Goal: Transaction & Acquisition: Purchase product/service

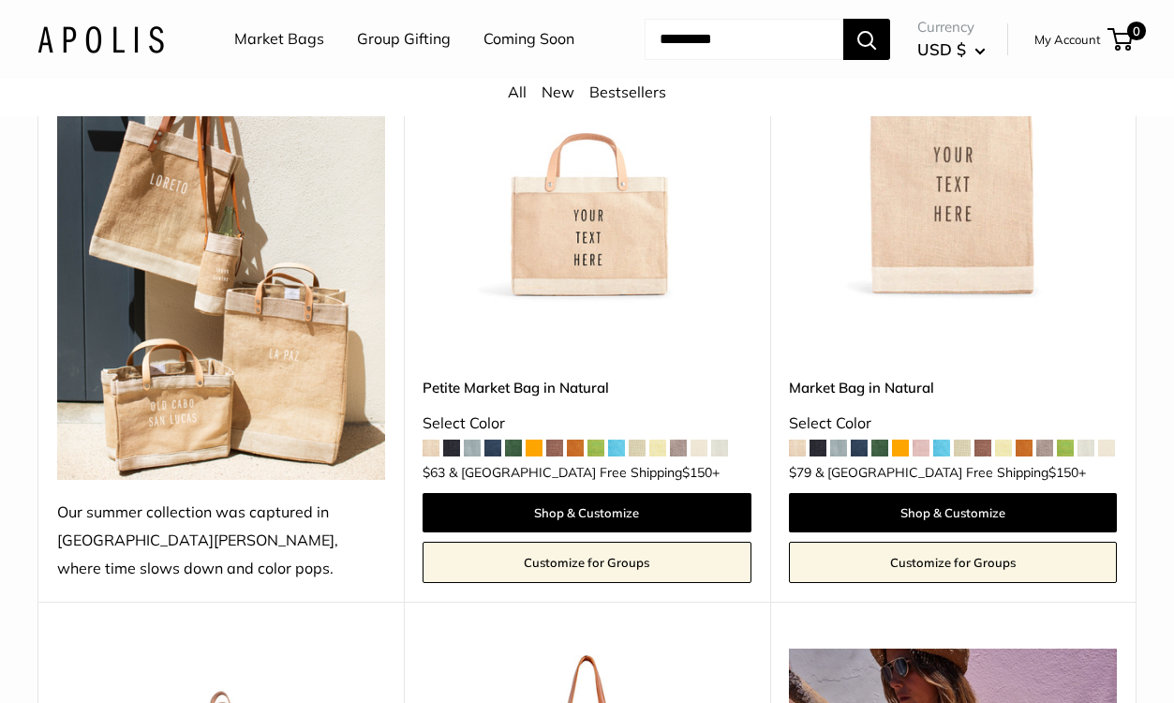
scroll to position [414, 0]
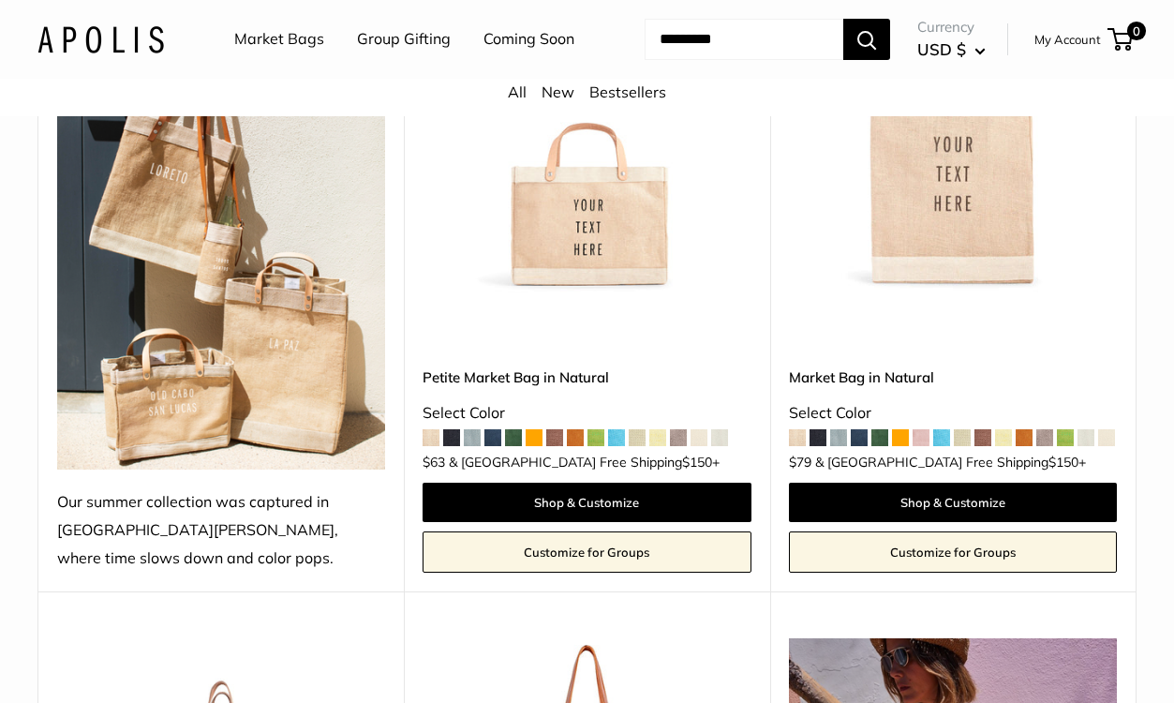
click at [0, 0] on img at bounding box center [0, 0] width 0 height 0
click at [276, 38] on link "Market Bags" at bounding box center [279, 39] width 90 height 28
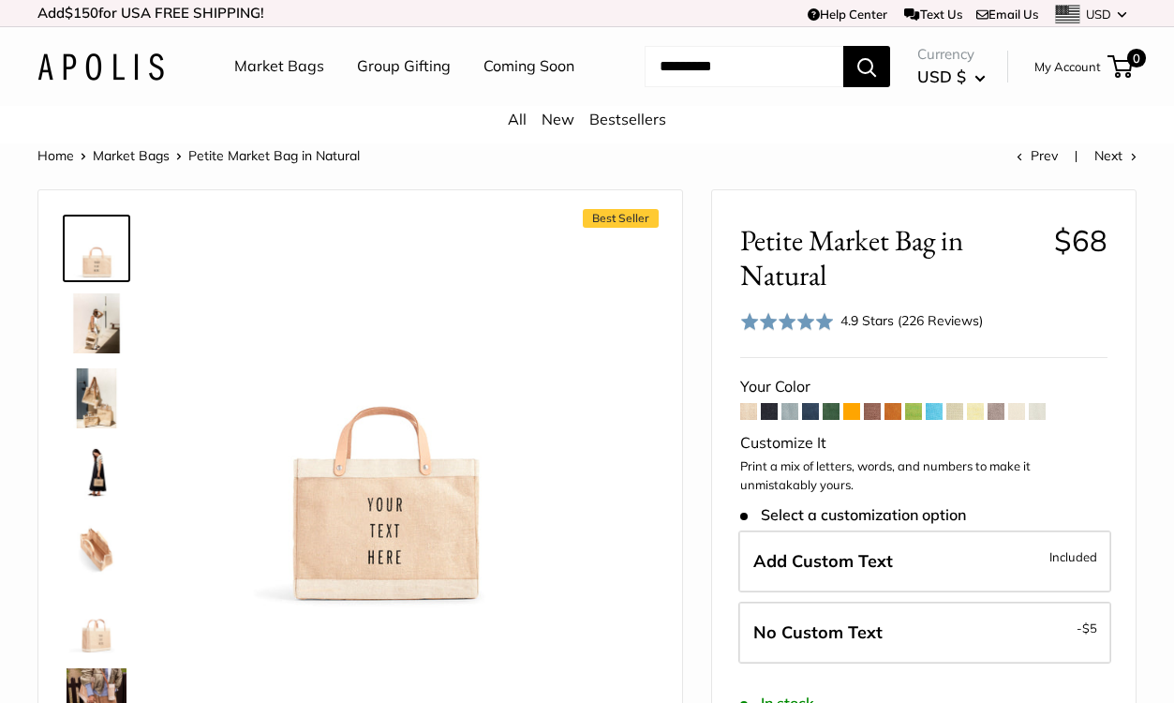
click at [852, 413] on span at bounding box center [852, 411] width 17 height 17
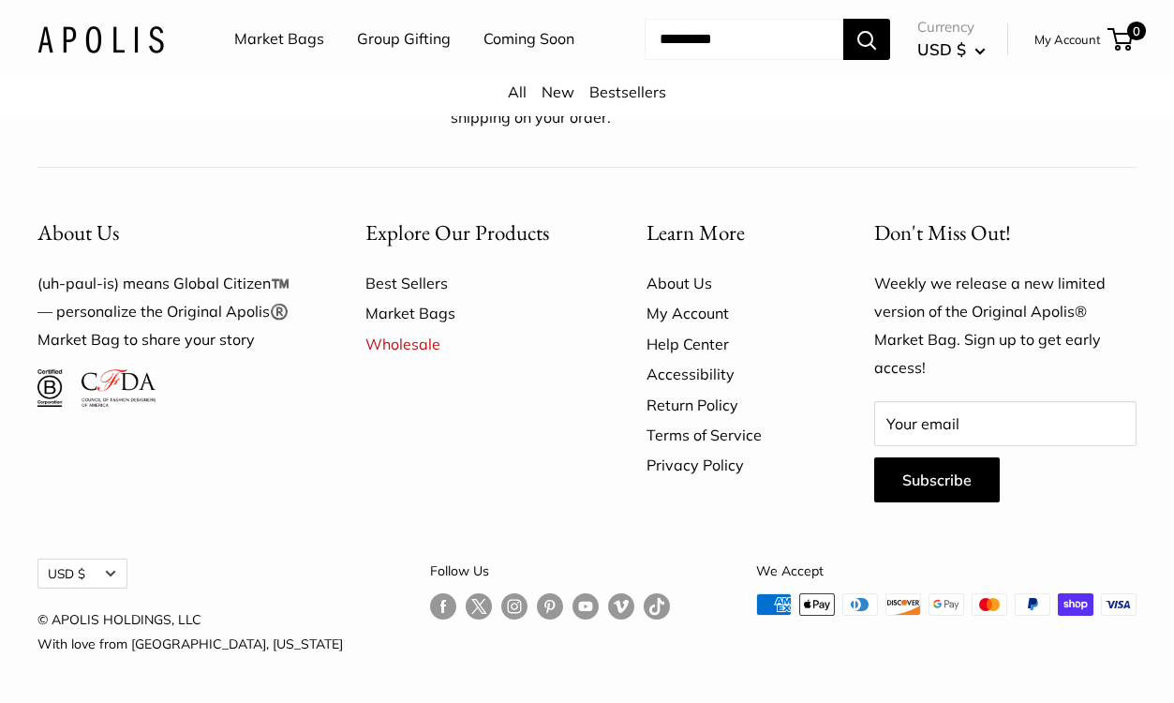
scroll to position [4889, 0]
click at [409, 359] on link "Wholesale" at bounding box center [474, 344] width 216 height 30
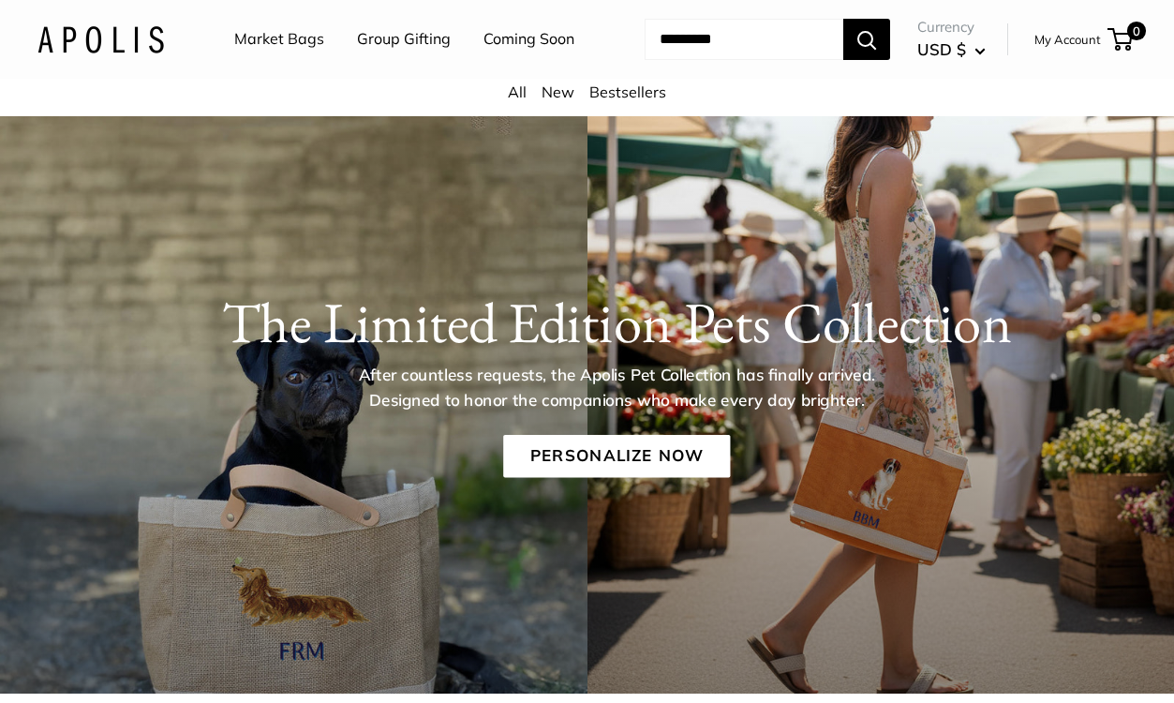
scroll to position [0, 0]
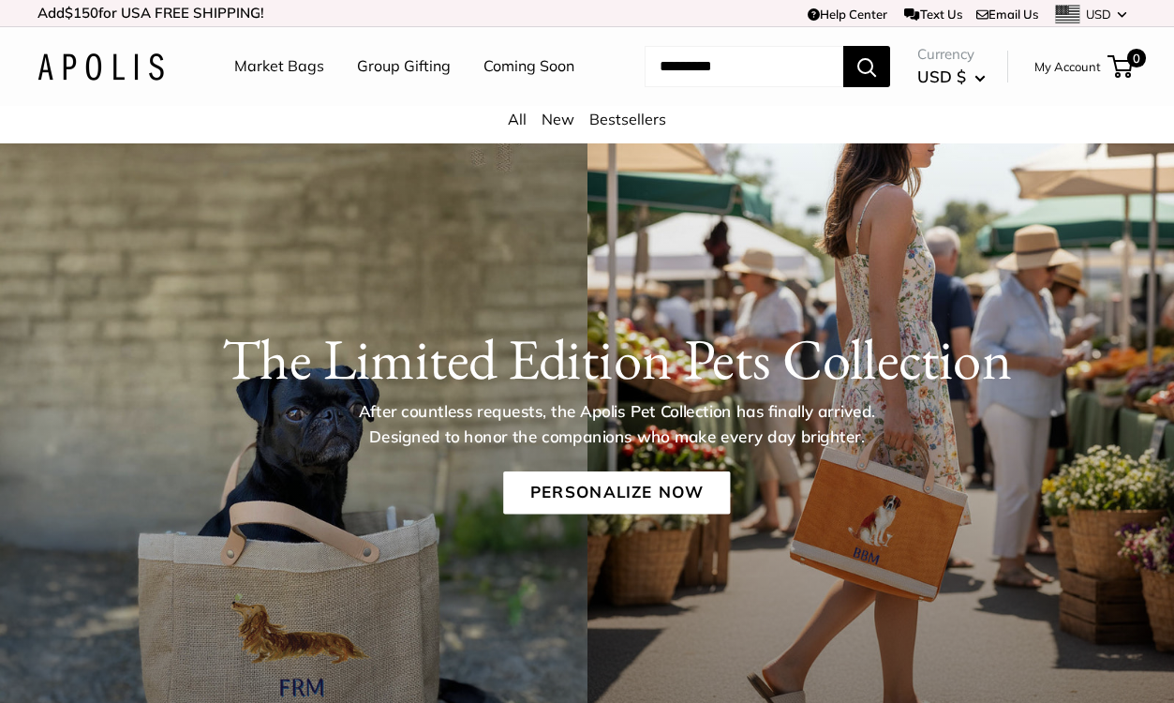
click at [511, 125] on link "All" at bounding box center [517, 119] width 19 height 19
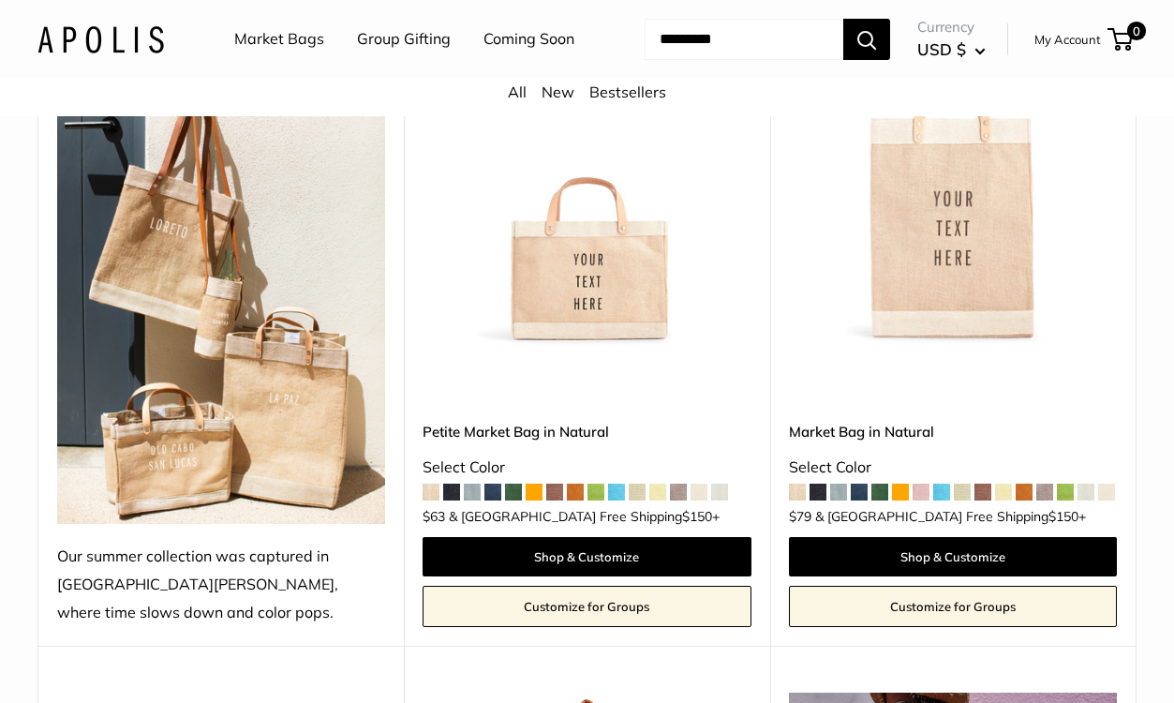
scroll to position [363, 0]
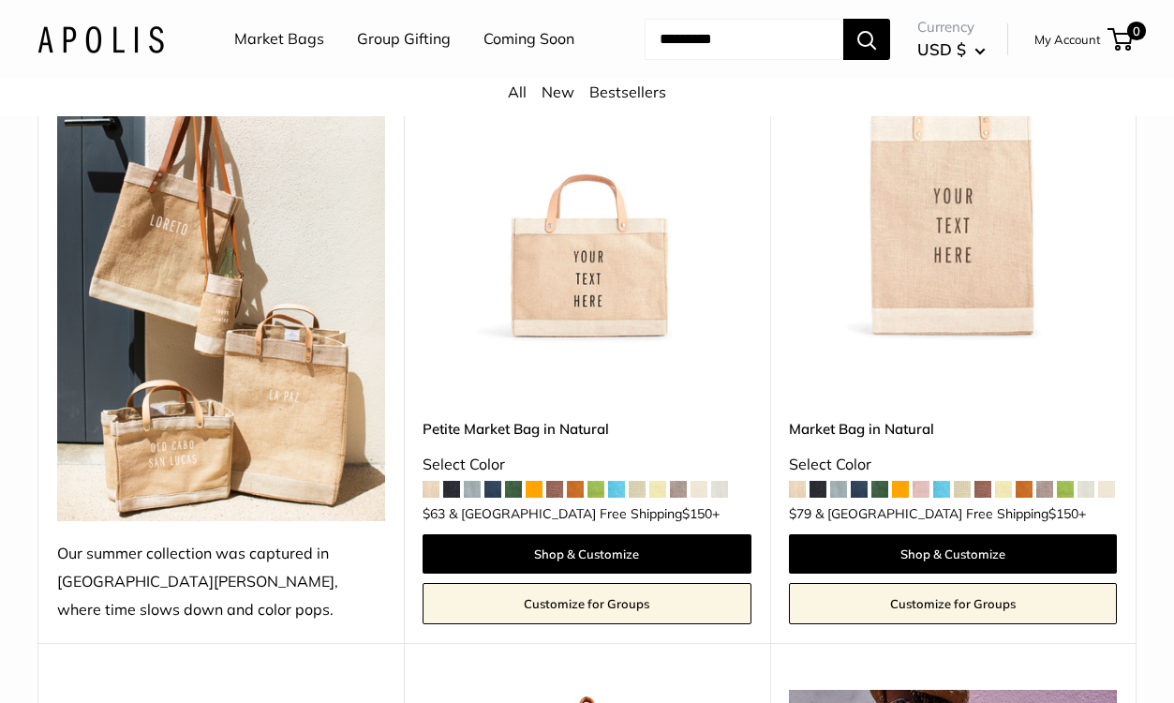
click at [544, 430] on link "Petite Market Bag in Natural" at bounding box center [587, 429] width 328 height 22
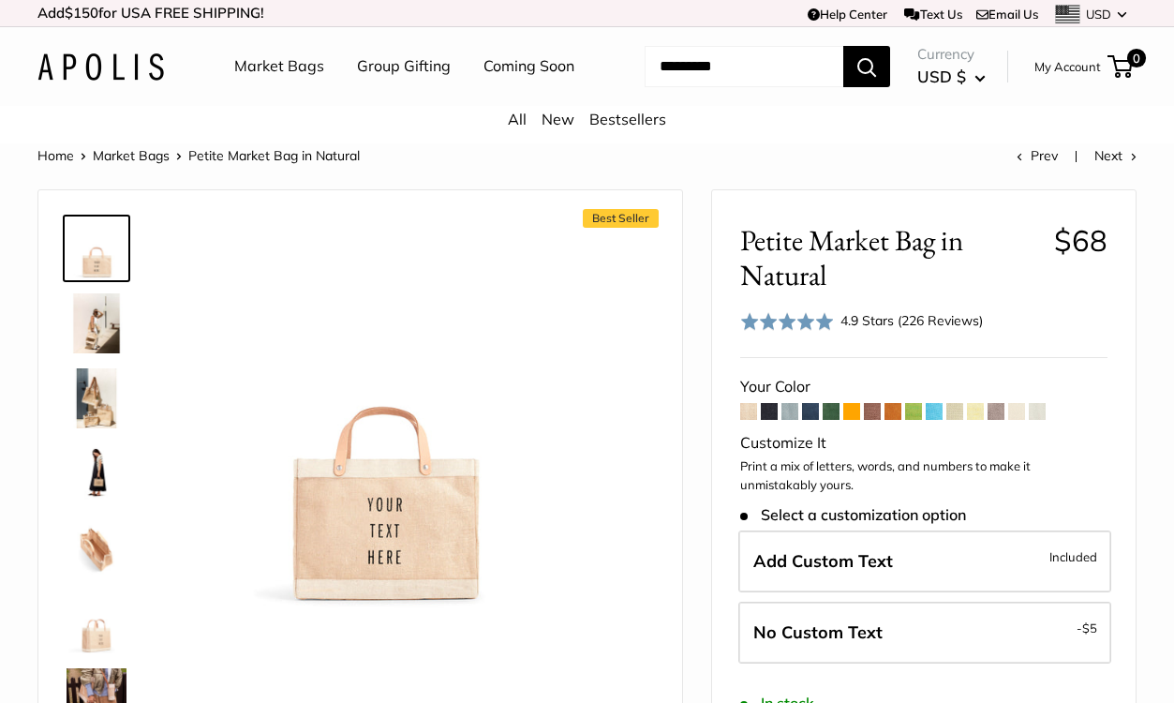
click at [850, 415] on span at bounding box center [852, 411] width 17 height 17
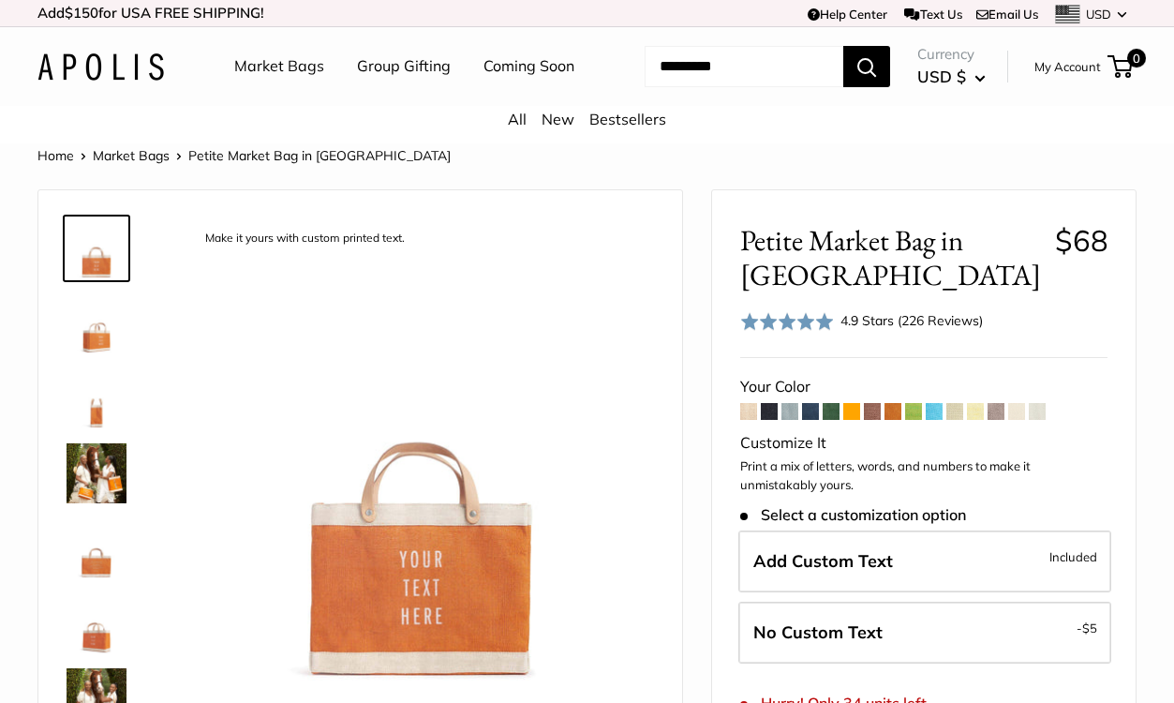
click at [940, 419] on span at bounding box center [934, 411] width 17 height 17
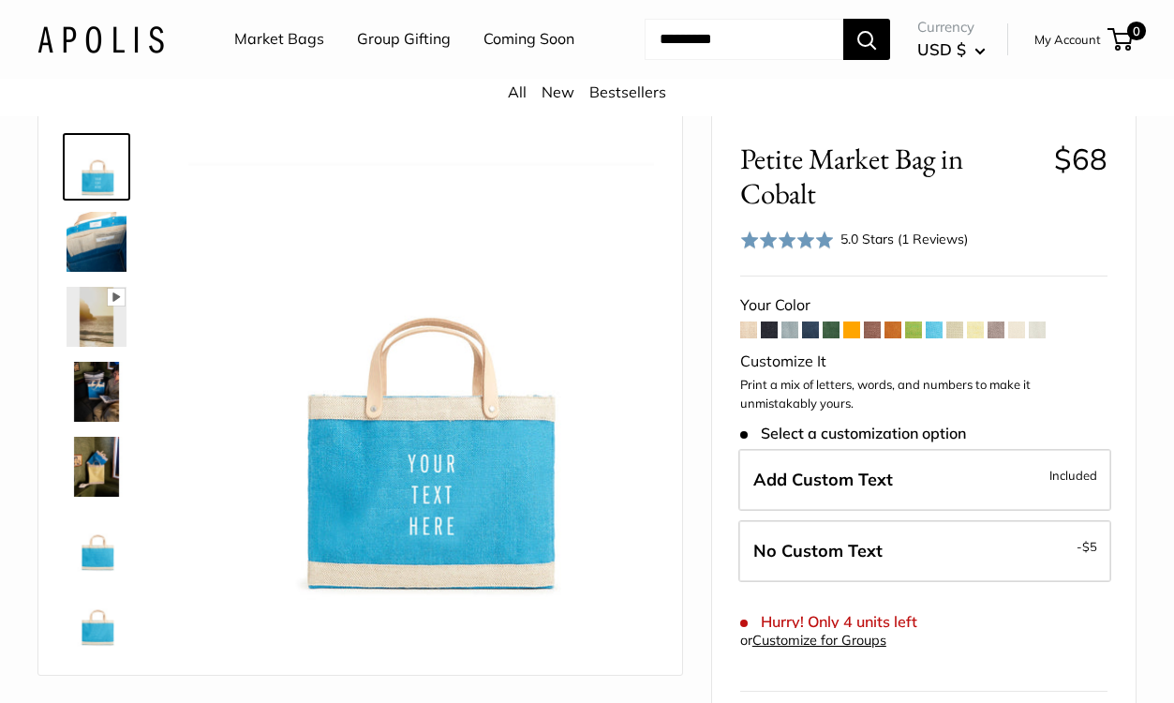
scroll to position [105, 0]
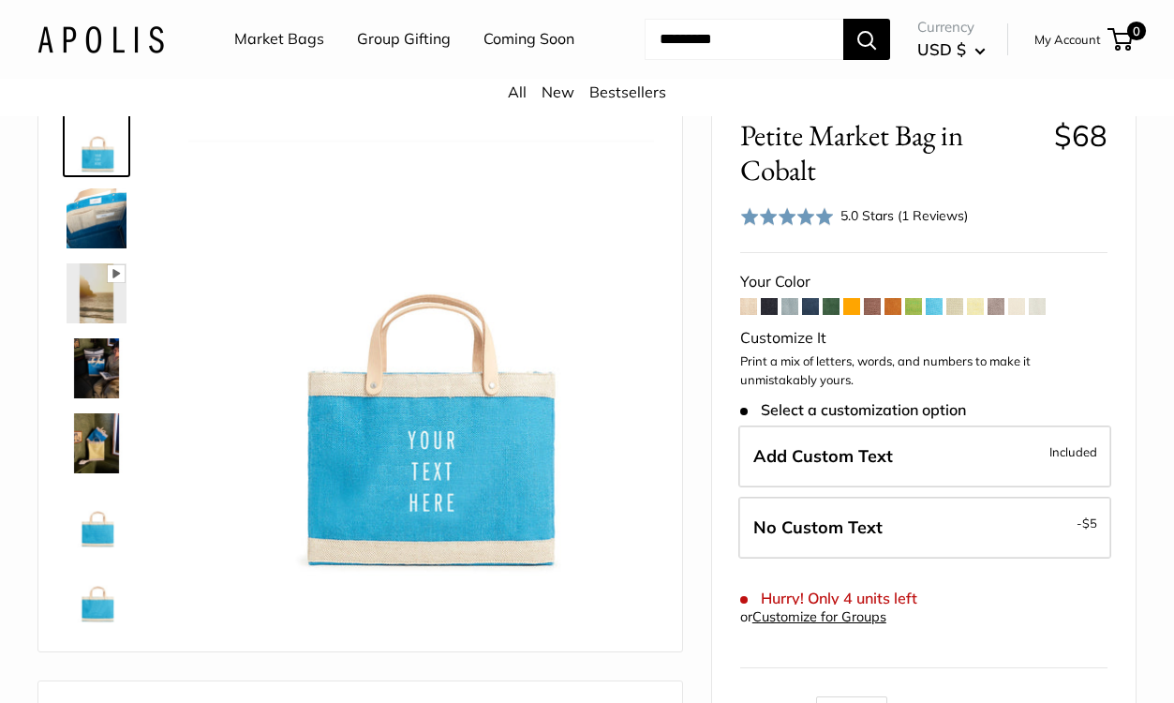
click at [845, 315] on span at bounding box center [852, 306] width 17 height 17
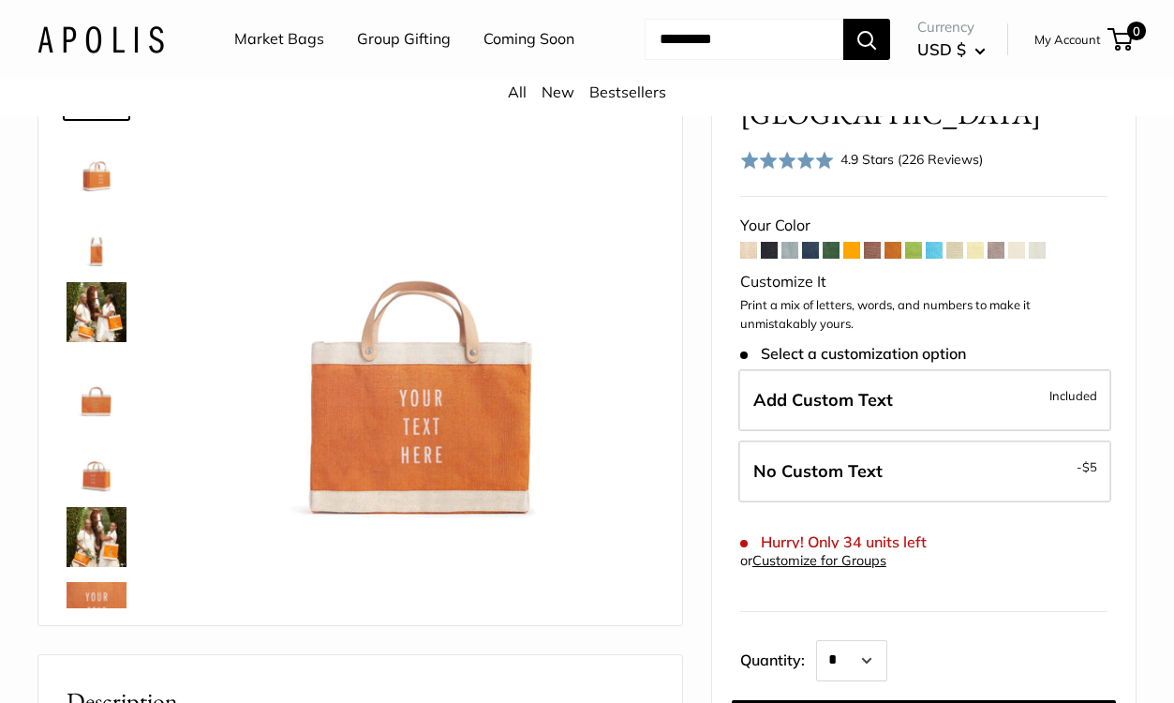
scroll to position [188, 0]
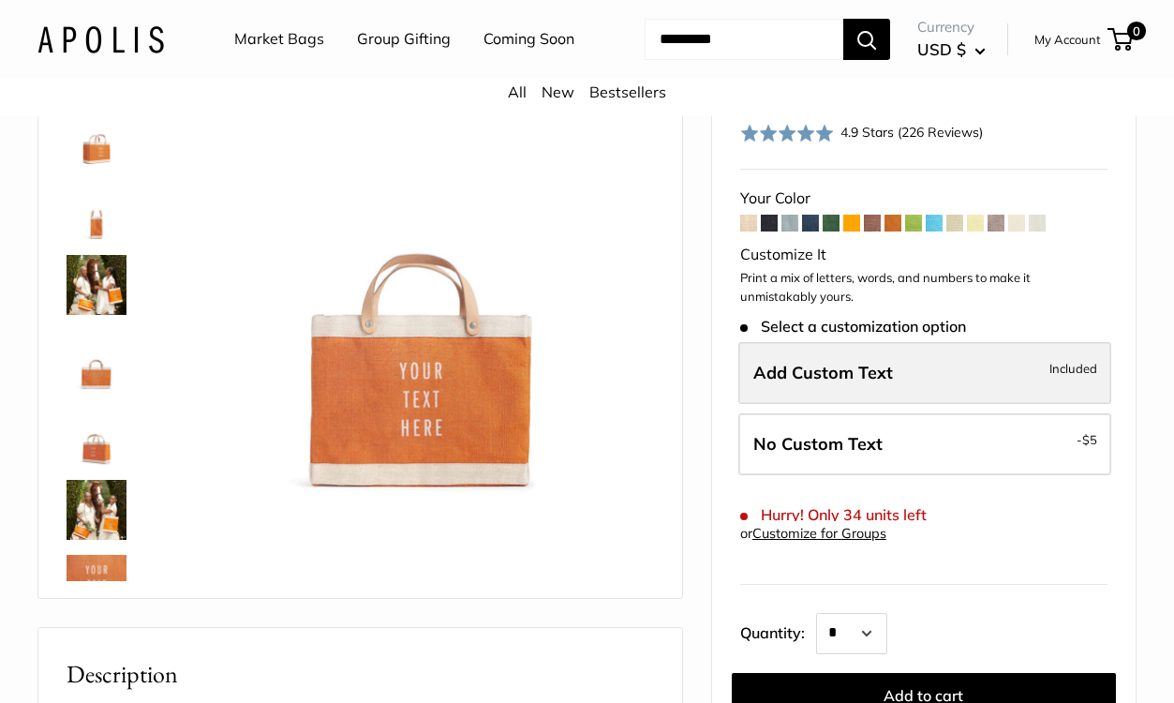
click at [830, 375] on span "Add Custom Text" at bounding box center [824, 373] width 140 height 22
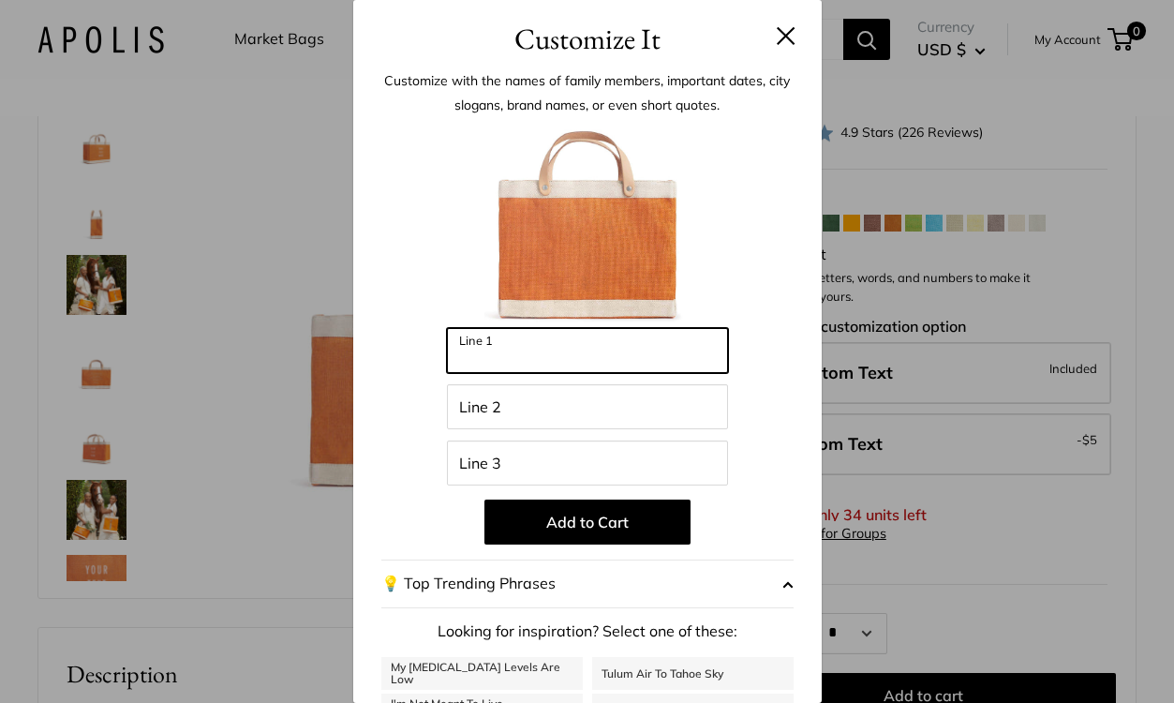
click at [591, 359] on input "Line 1" at bounding box center [587, 350] width 281 height 45
type input "*******"
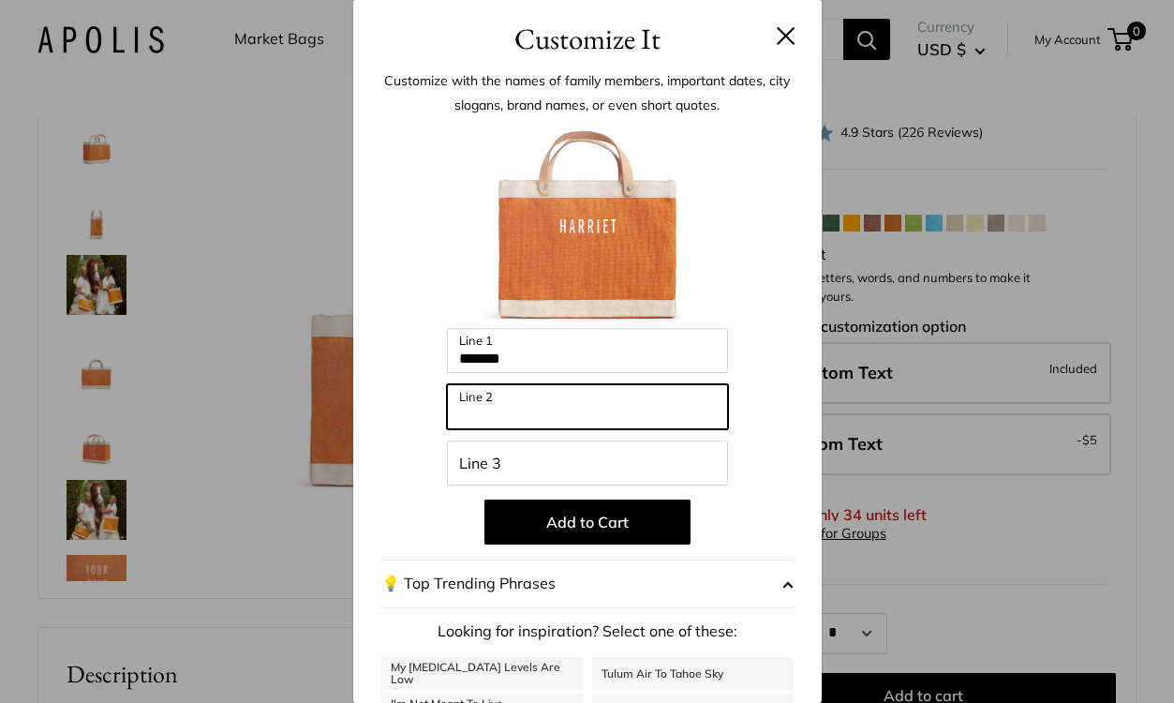
click at [546, 408] on input "Line 2" at bounding box center [587, 406] width 281 height 45
type input "*"
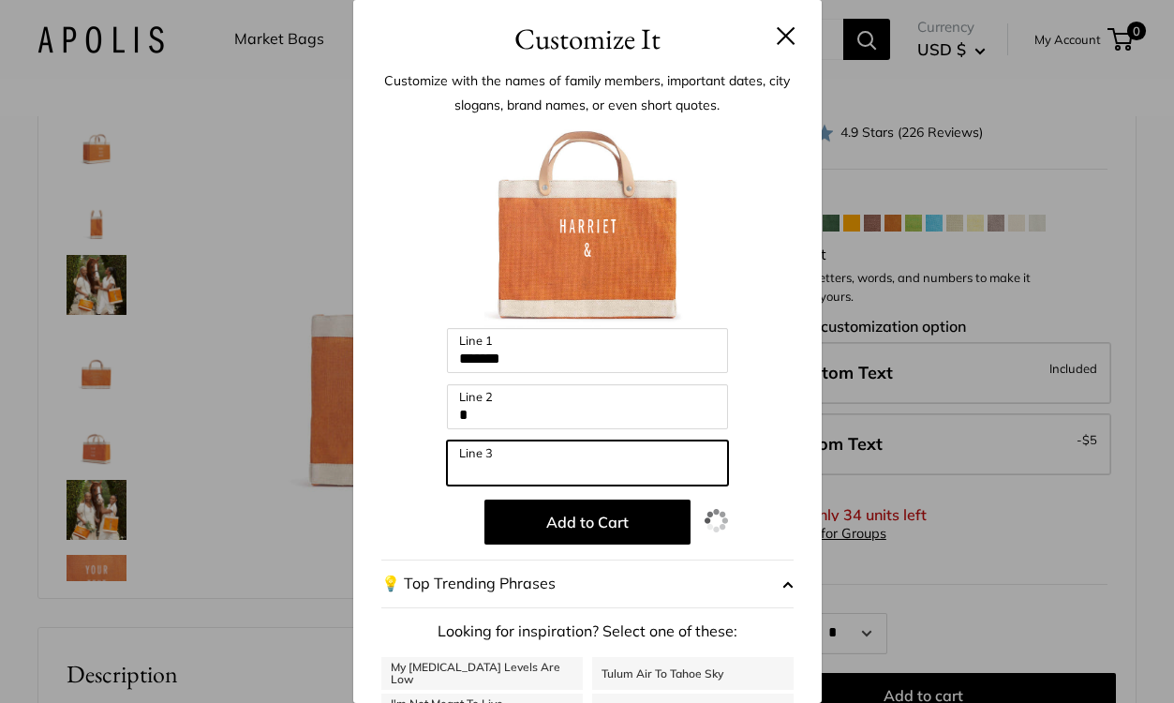
click at [555, 466] on input "Line 3" at bounding box center [587, 463] width 281 height 45
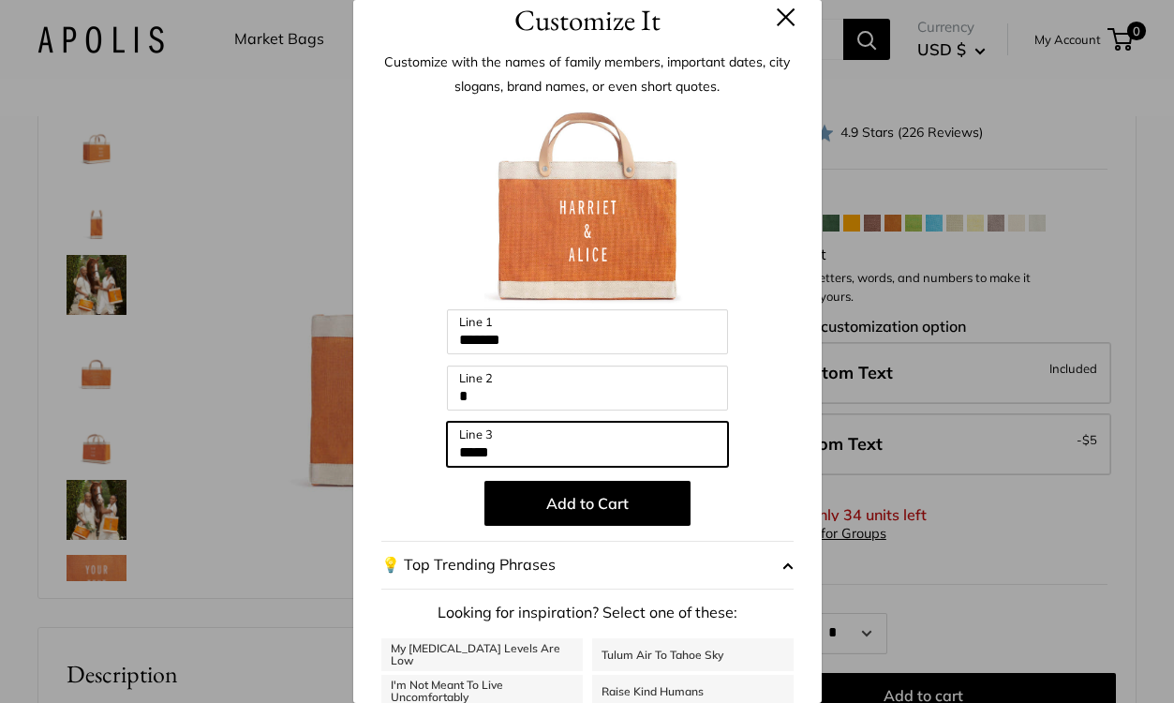
scroll to position [0, 0]
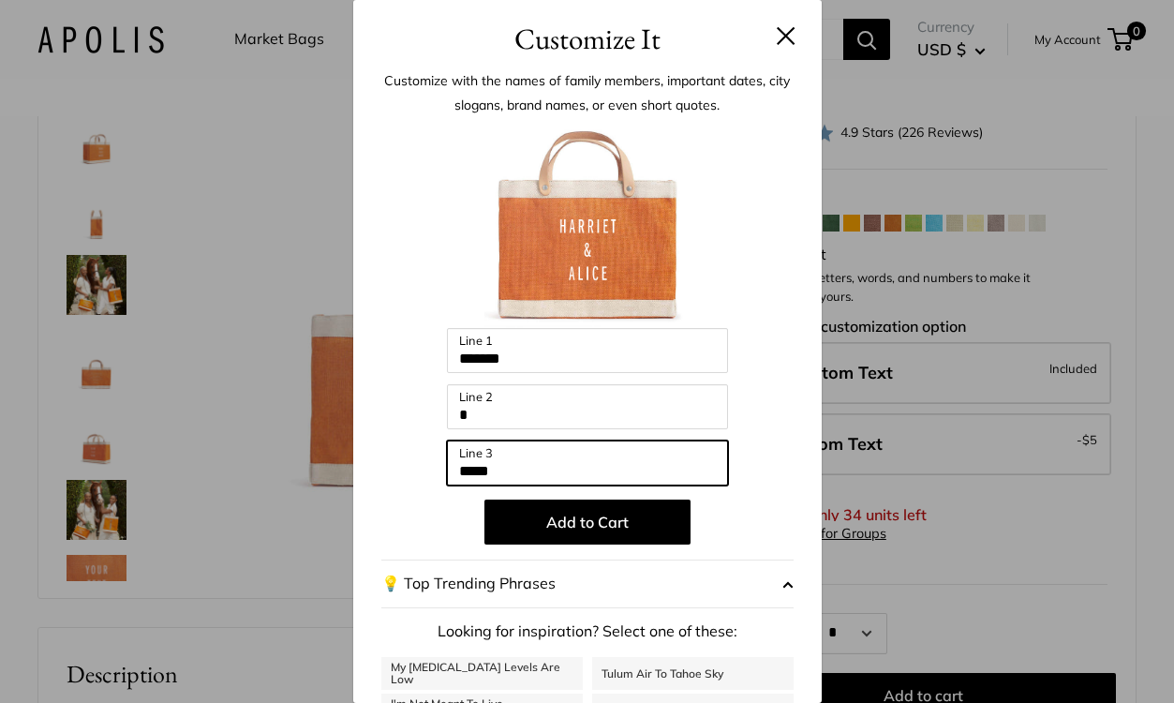
type input "*****"
click at [791, 37] on button at bounding box center [786, 35] width 19 height 19
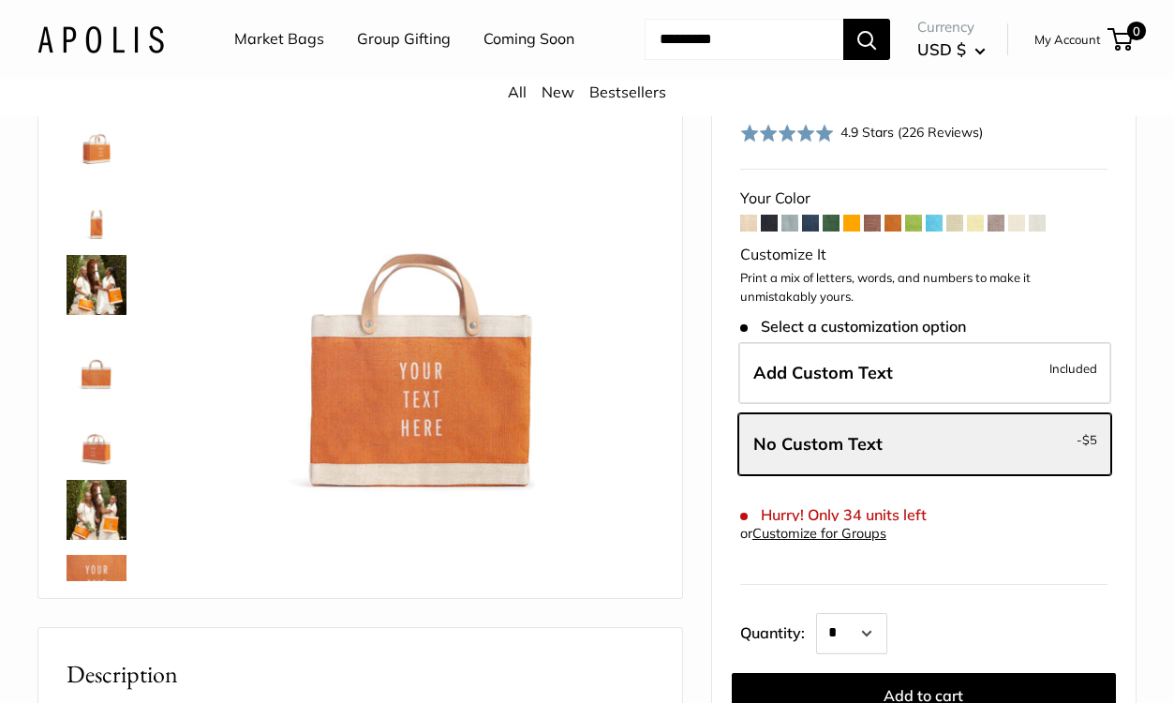
click at [90, 503] on img at bounding box center [97, 510] width 60 height 60
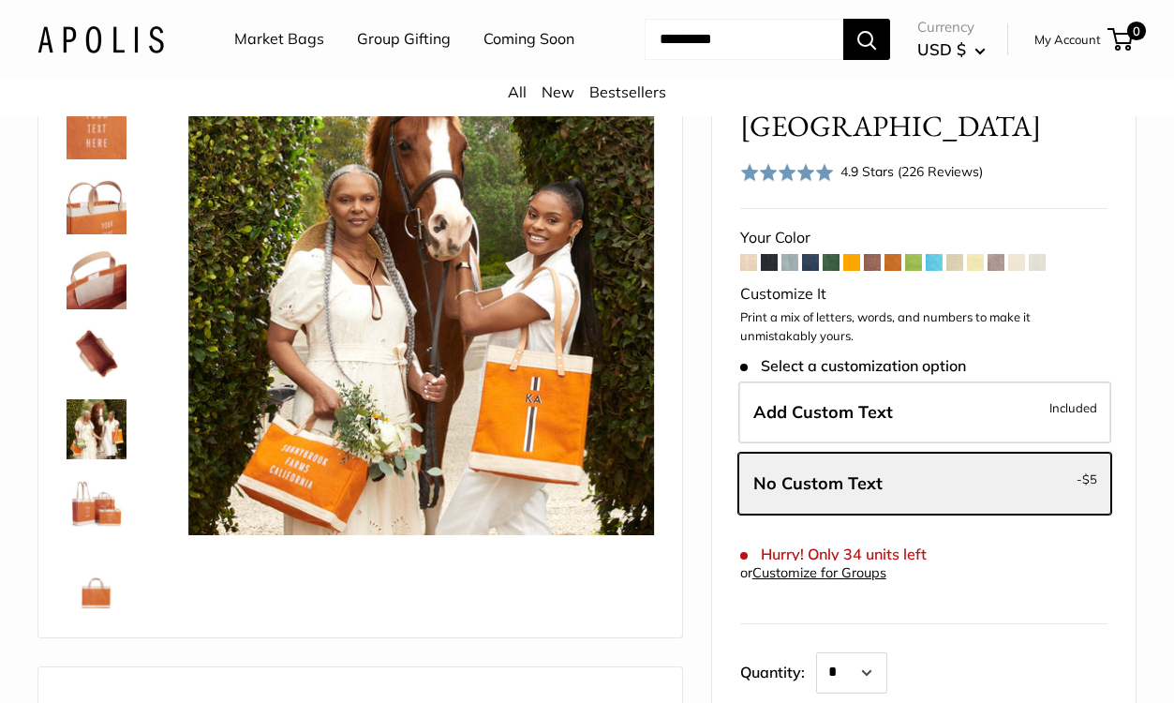
scroll to position [151, 0]
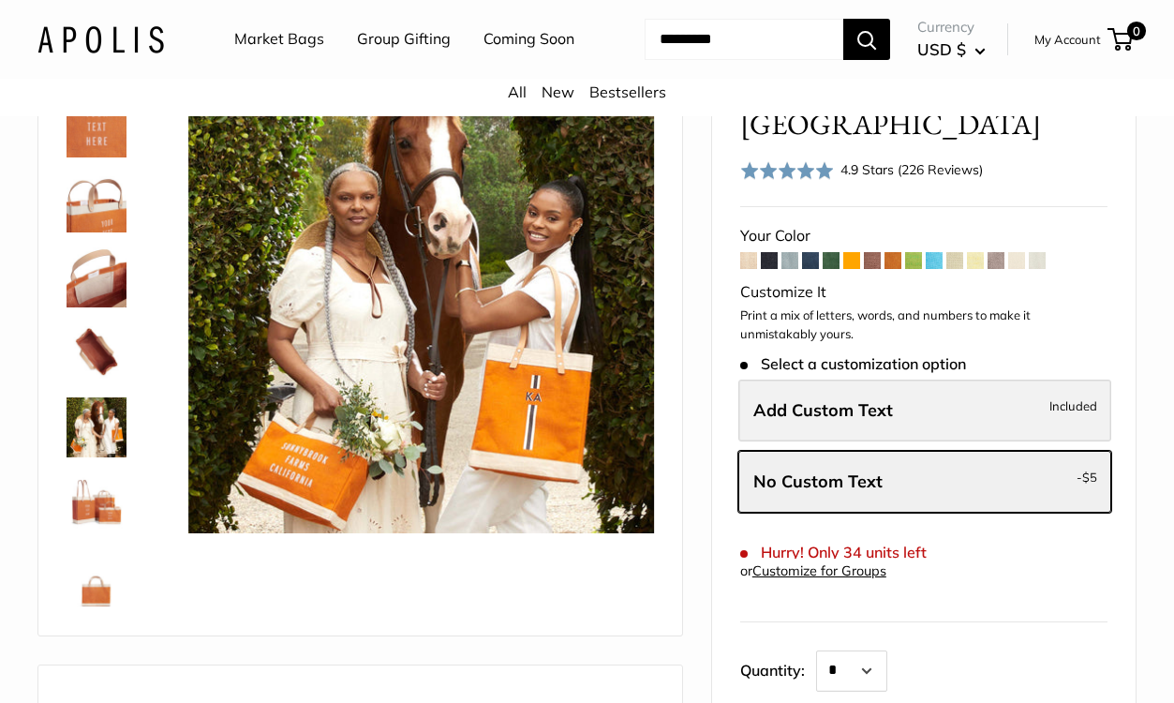
click at [843, 407] on span "Add Custom Text" at bounding box center [824, 410] width 140 height 22
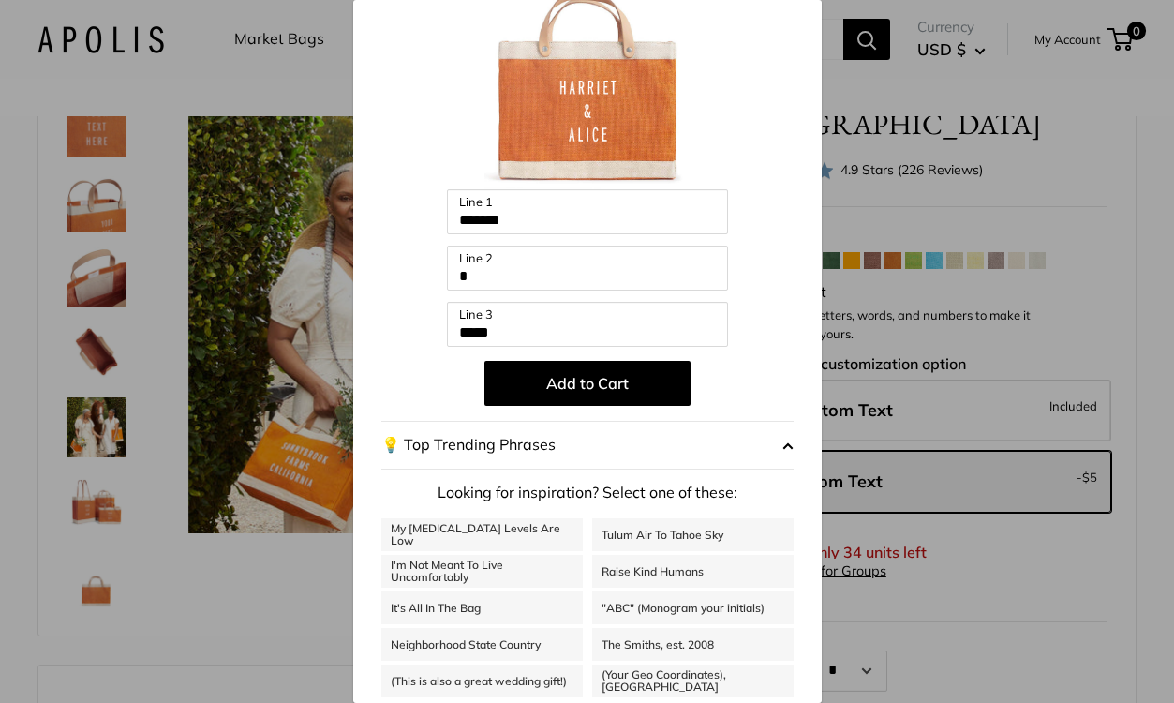
scroll to position [190, 0]
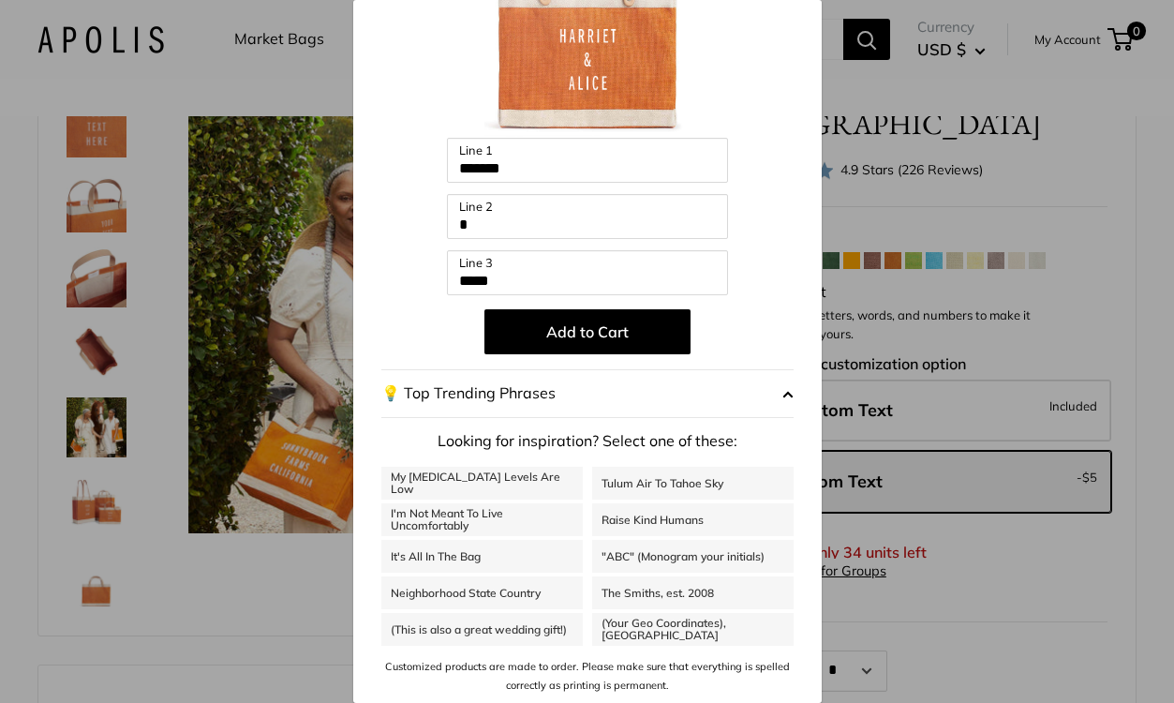
click at [1062, 562] on div "Customize It Customize with the names of family members, important dates, city …" at bounding box center [587, 351] width 1174 height 703
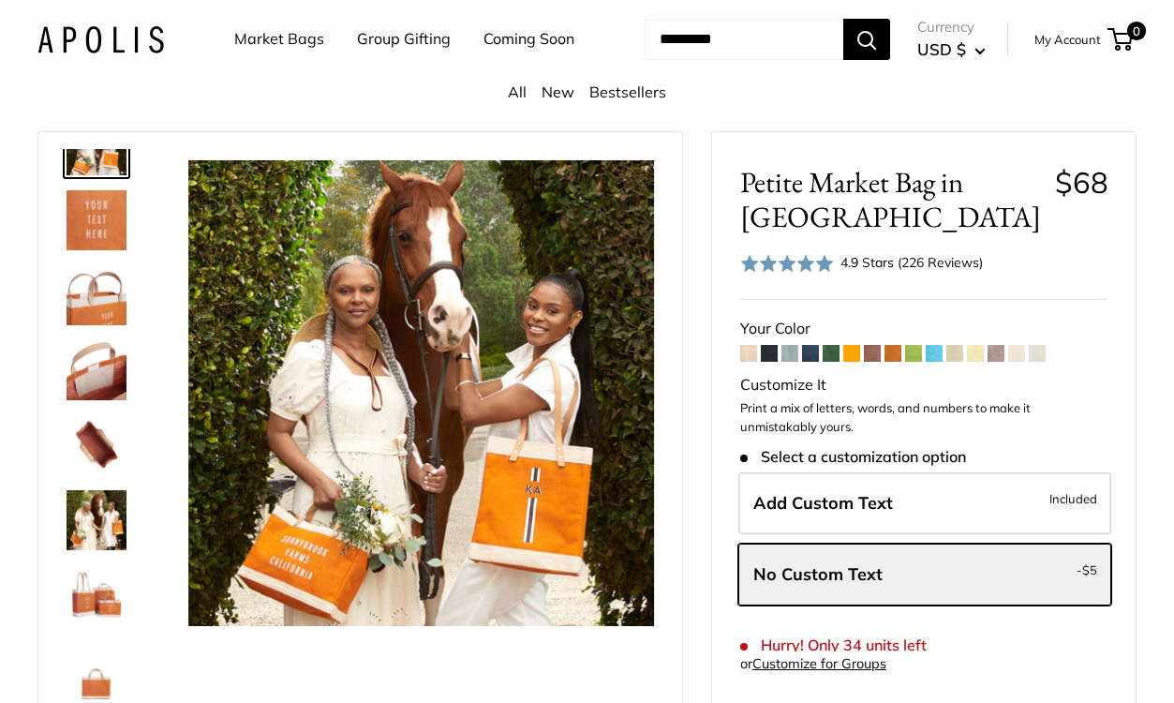
scroll to position [0, 0]
